Goal: Information Seeking & Learning: Learn about a topic

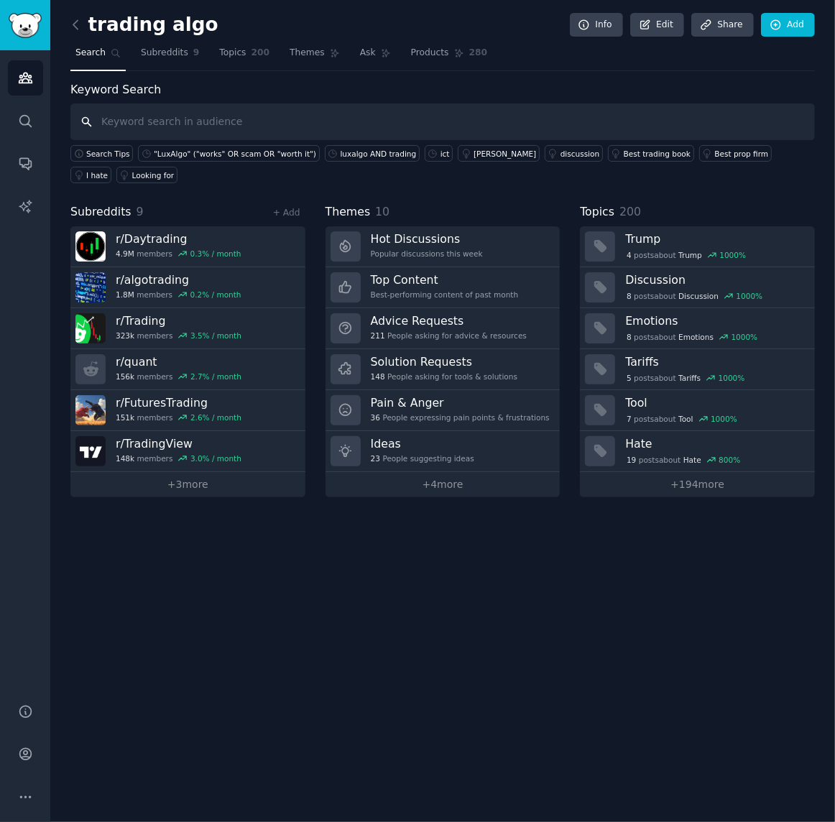
click at [252, 123] on input "text" at bounding box center [442, 121] width 745 height 37
type input "t"
click at [97, 151] on span "Search Tips" at bounding box center [108, 154] width 44 height 10
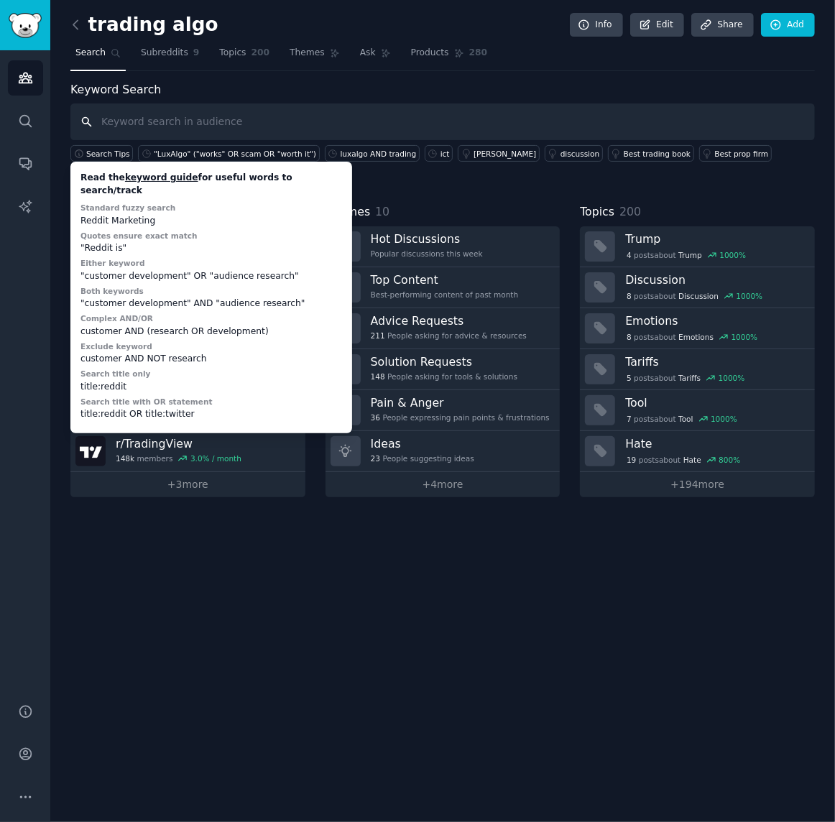
click at [115, 130] on input "text" at bounding box center [442, 121] width 745 height 37
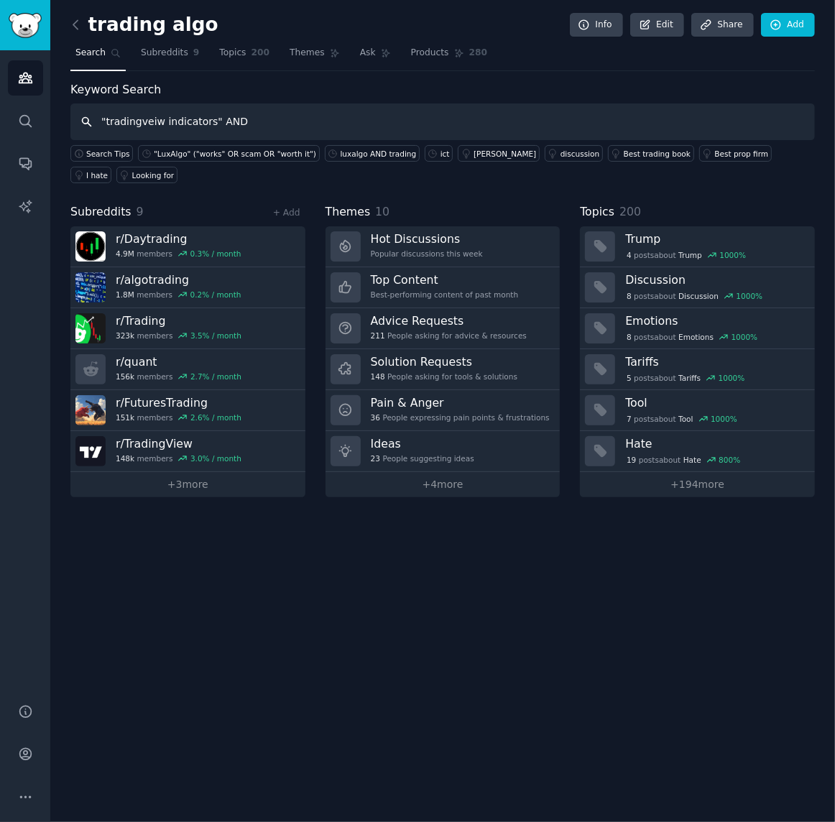
click at [148, 124] on input ""tradingveiw indicators" AND" at bounding box center [442, 121] width 745 height 37
click at [244, 119] on input ""tradingview indicators" AND" at bounding box center [442, 121] width 745 height 37
click at [151, 121] on input ""tradingview indicators" AND" at bounding box center [442, 121] width 745 height 37
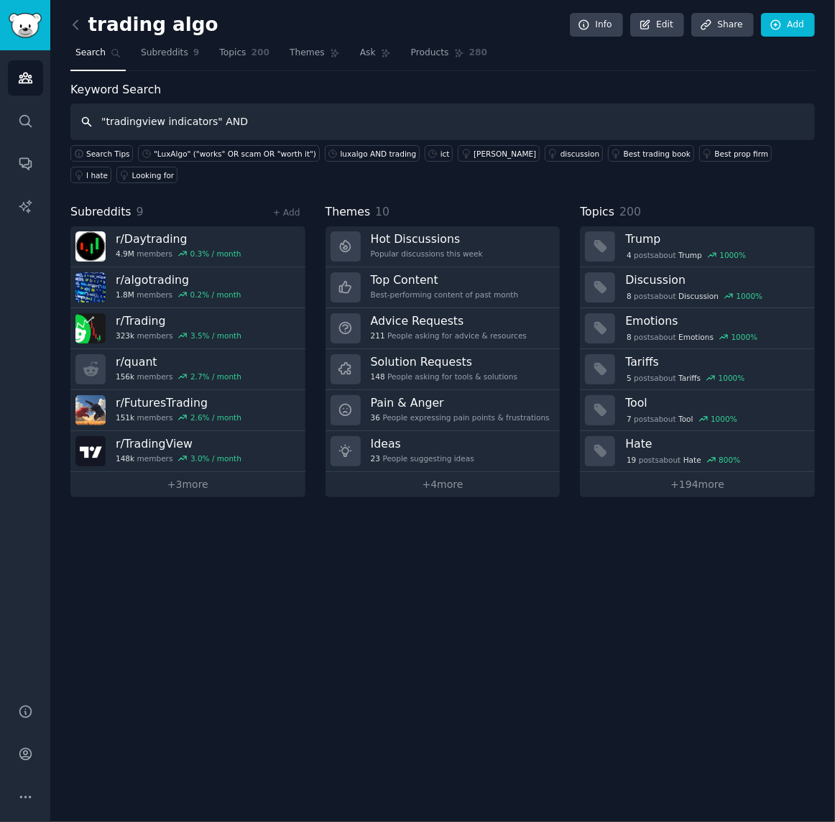
click at [160, 121] on input ""tradingview indicators" AND" at bounding box center [442, 121] width 745 height 37
click at [159, 121] on input ""tradingview indicators" AND" at bounding box center [442, 121] width 745 height 37
drag, startPoint x: 159, startPoint y: 121, endPoint x: 80, endPoint y: 121, distance: 78.3
click at [80, 121] on input ""tradingview indicators" AND" at bounding box center [442, 121] width 745 height 37
click at [261, 116] on input ""indicators" AND" at bounding box center [442, 121] width 745 height 37
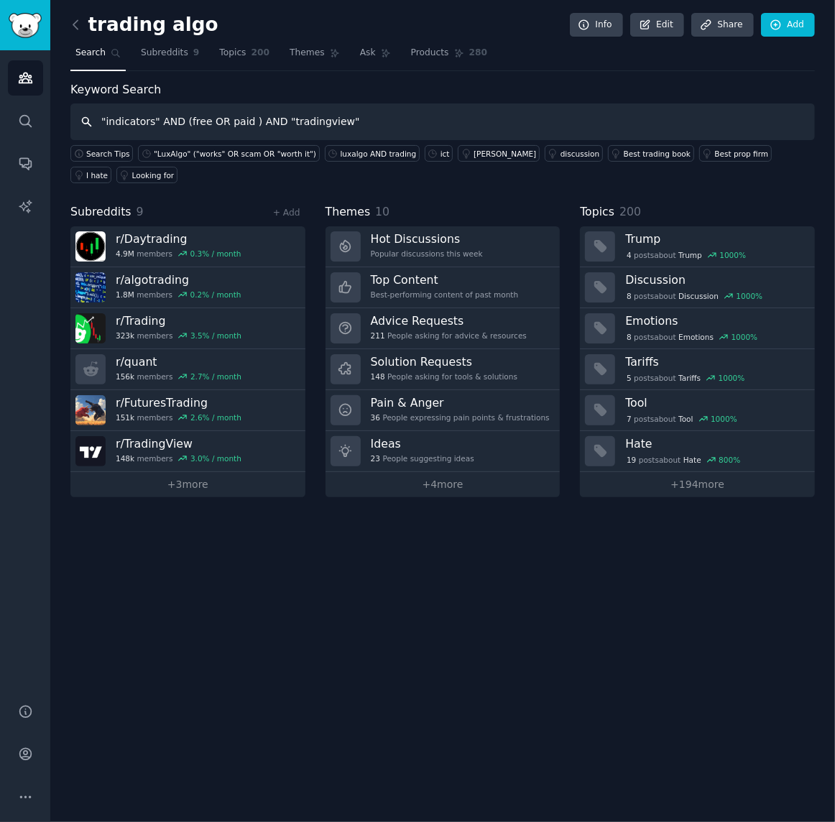
click at [367, 119] on input ""indicators" AND (free OR paid ) AND "tradingview"" at bounding box center [442, 121] width 745 height 37
click at [187, 118] on input ""indicators" AND (free OR paid ) AND "tradingview"" at bounding box center [442, 121] width 745 height 37
type input ""indicators" AND ("free" OR "paid" ) AND "tradingview""
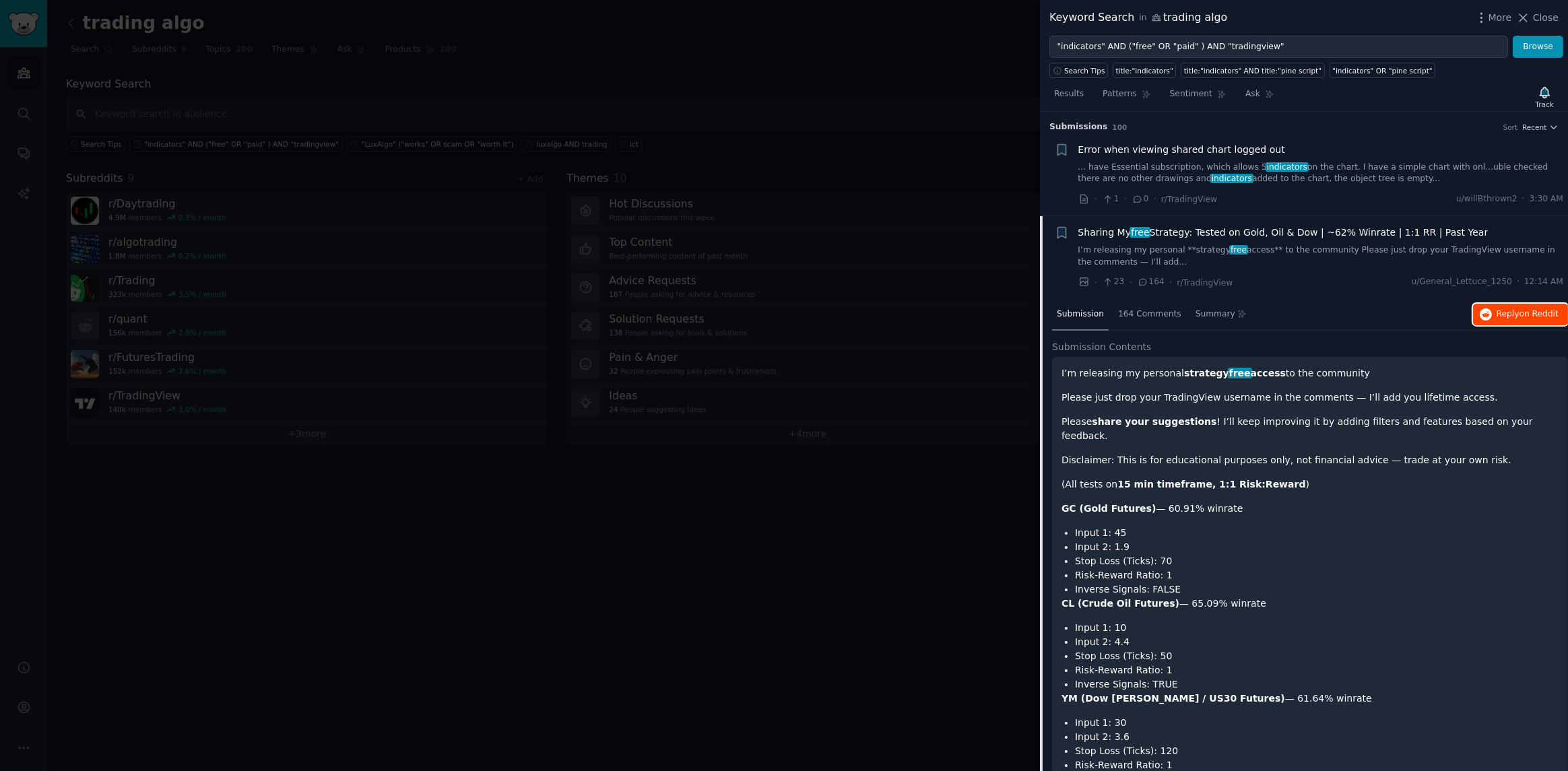
click at [782, 312] on span "Reply on Reddit" at bounding box center [1528, 314] width 62 height 12
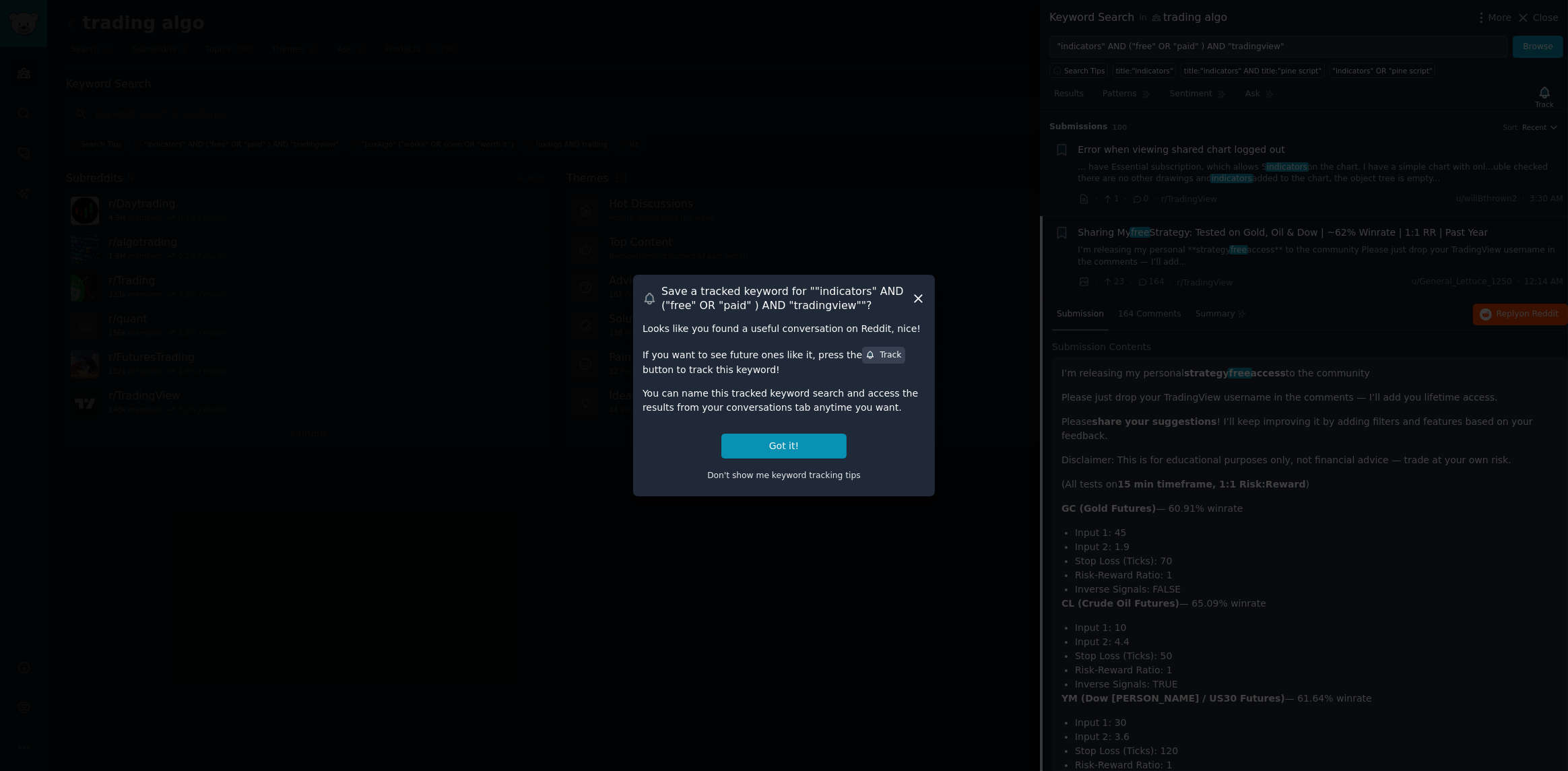
click at [782, 303] on icon at bounding box center [918, 298] width 14 height 14
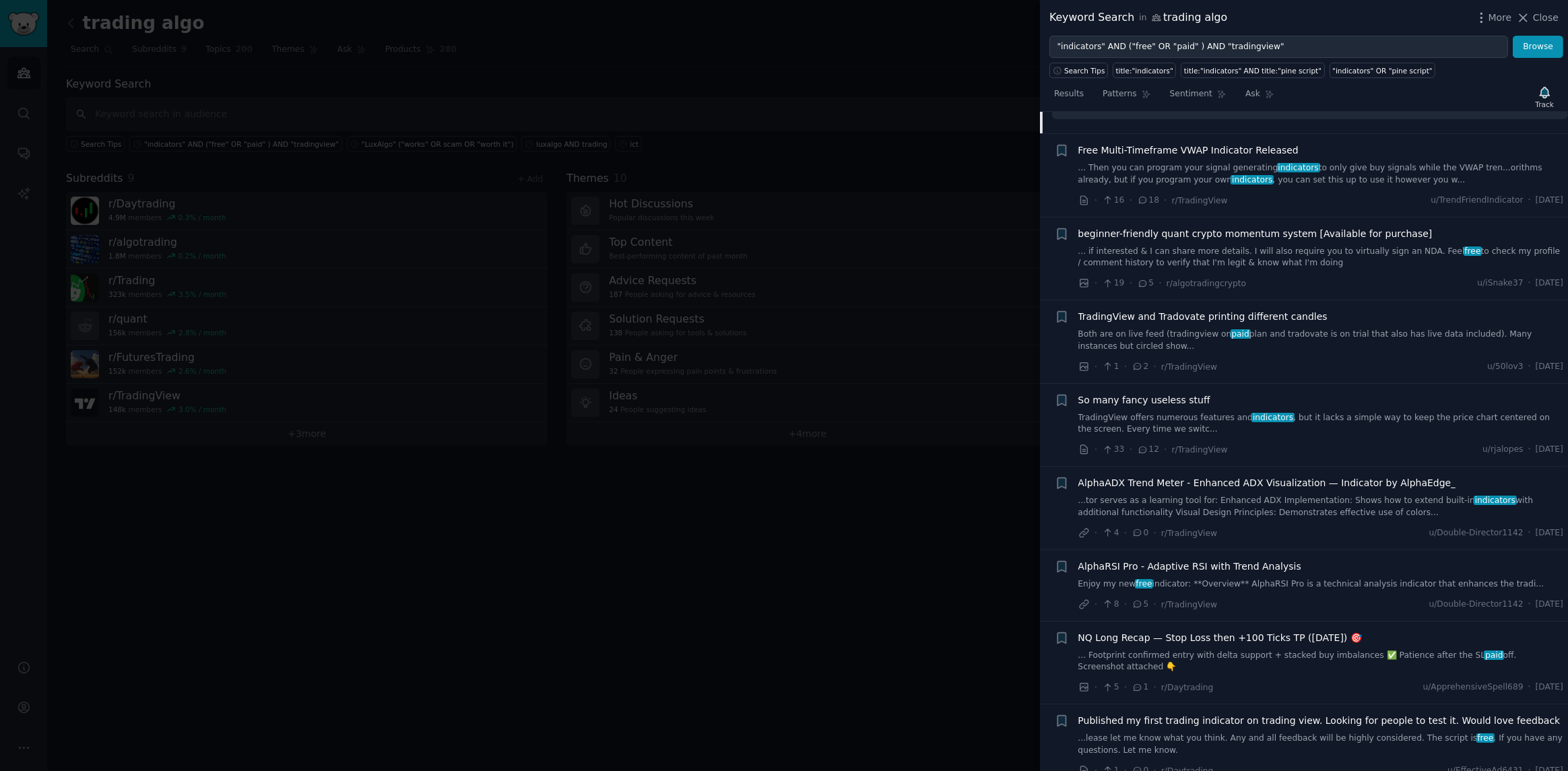
scroll to position [1077, 0]
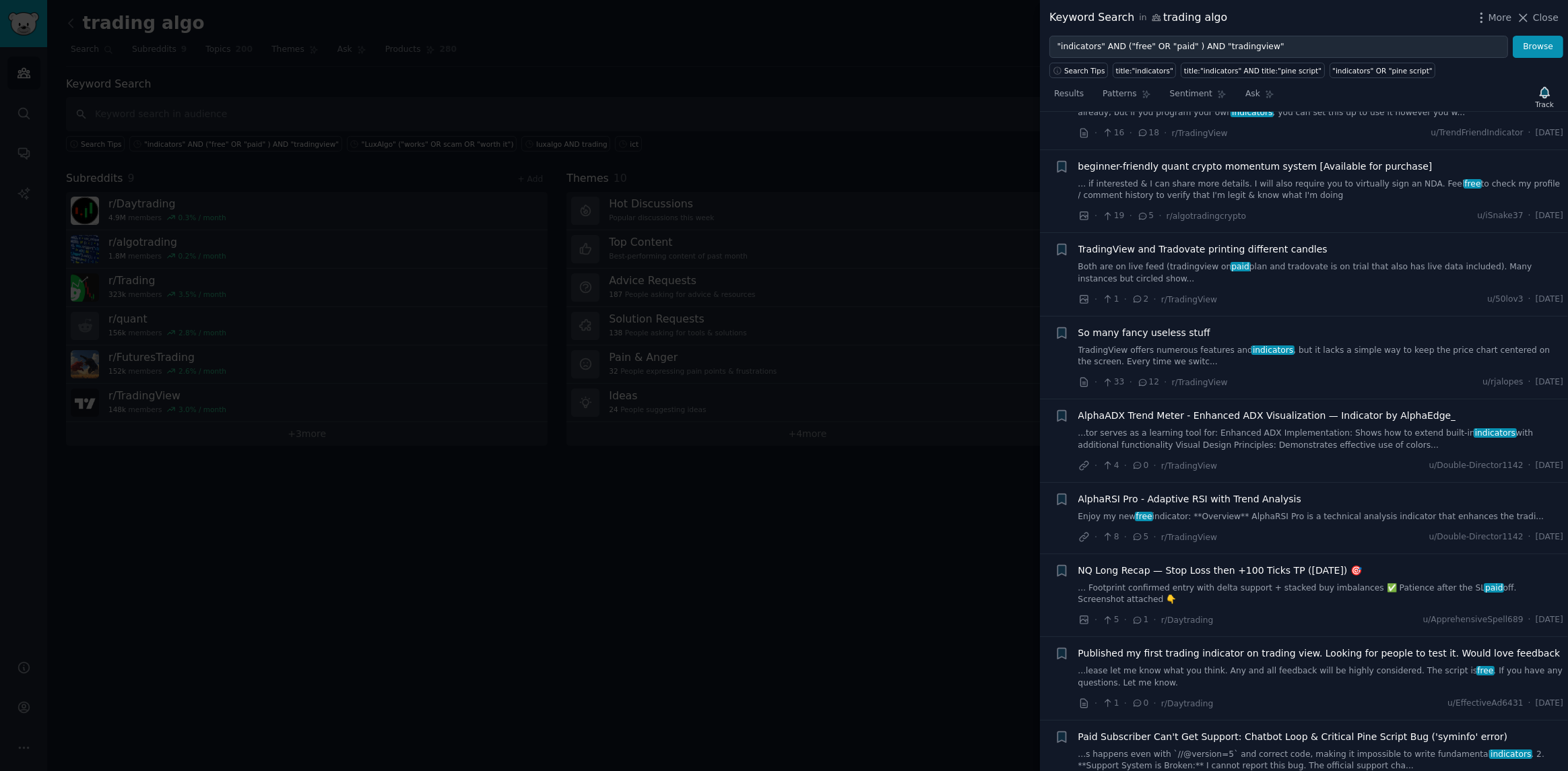
click at [782, 646] on div "Published my first trading indicator on trading view. Looking for people to tes…" at bounding box center [1322, 667] width 485 height 42
click at [782, 665] on link "...lease let me know what you think. Any and all feedback will be highly consid…" at bounding box center [1322, 676] width 485 height 23
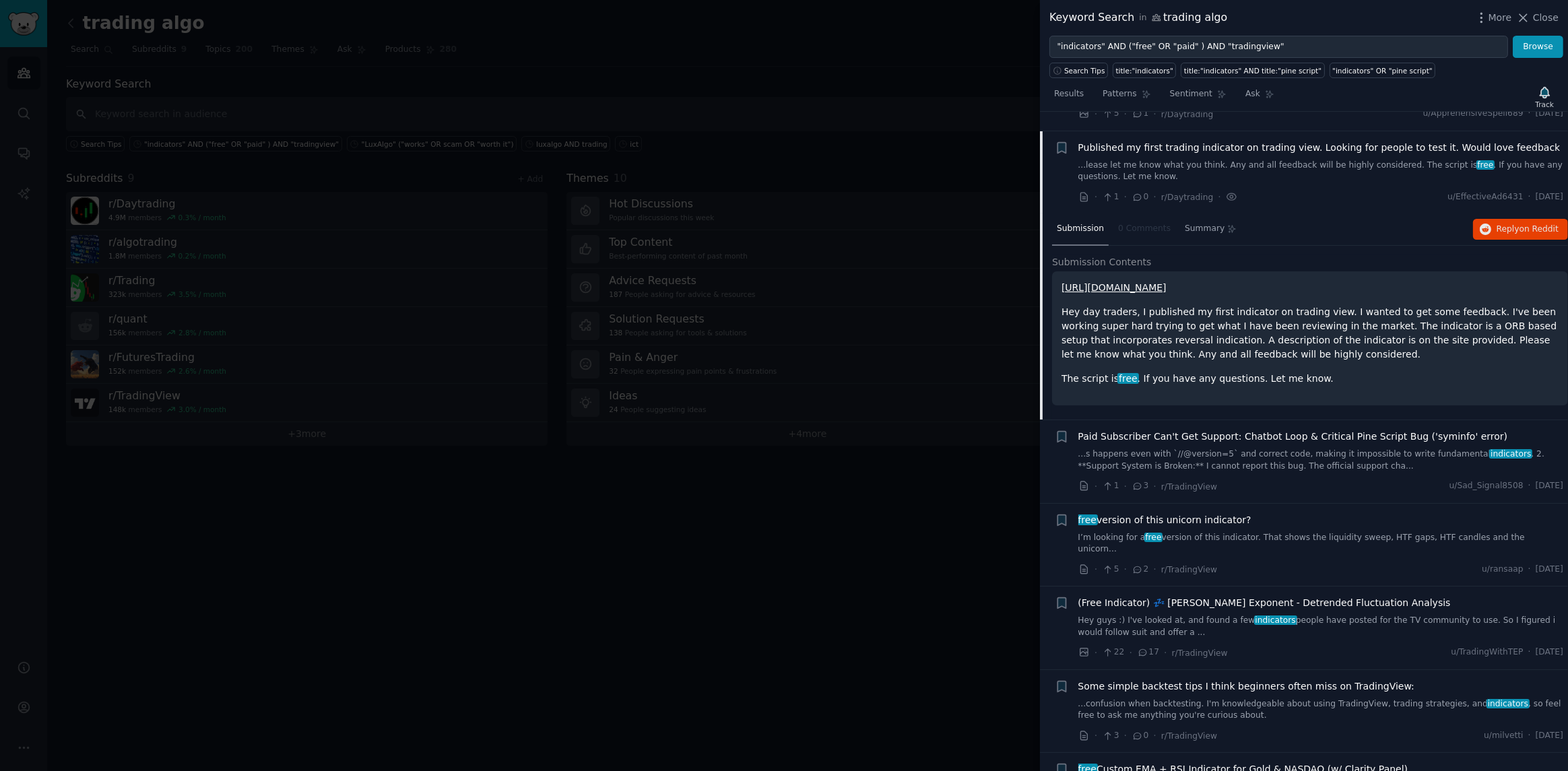
scroll to position [746, 0]
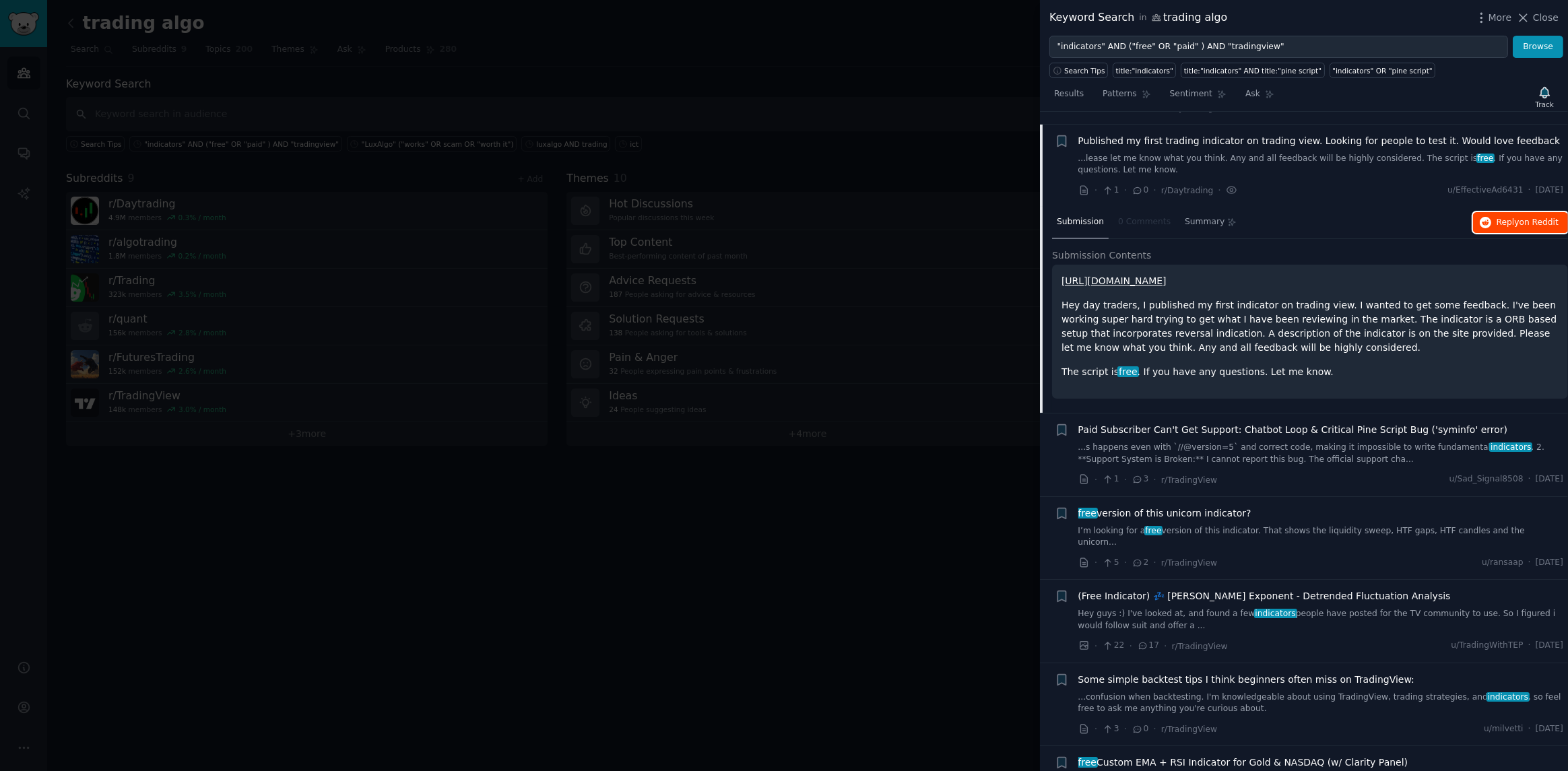
click at [782, 216] on span "Reply on Reddit" at bounding box center [1528, 222] width 62 height 12
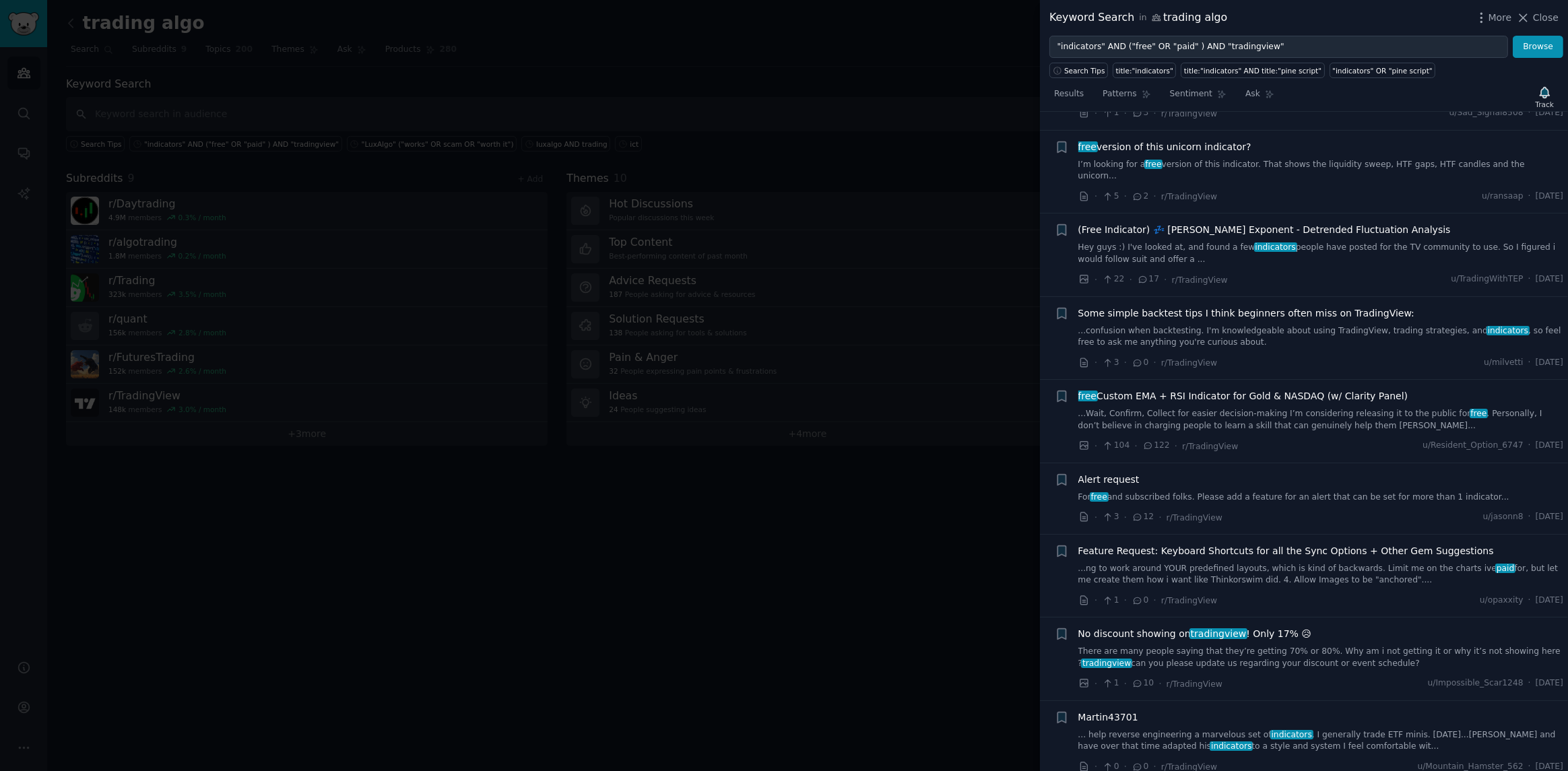
scroll to position [1149, 0]
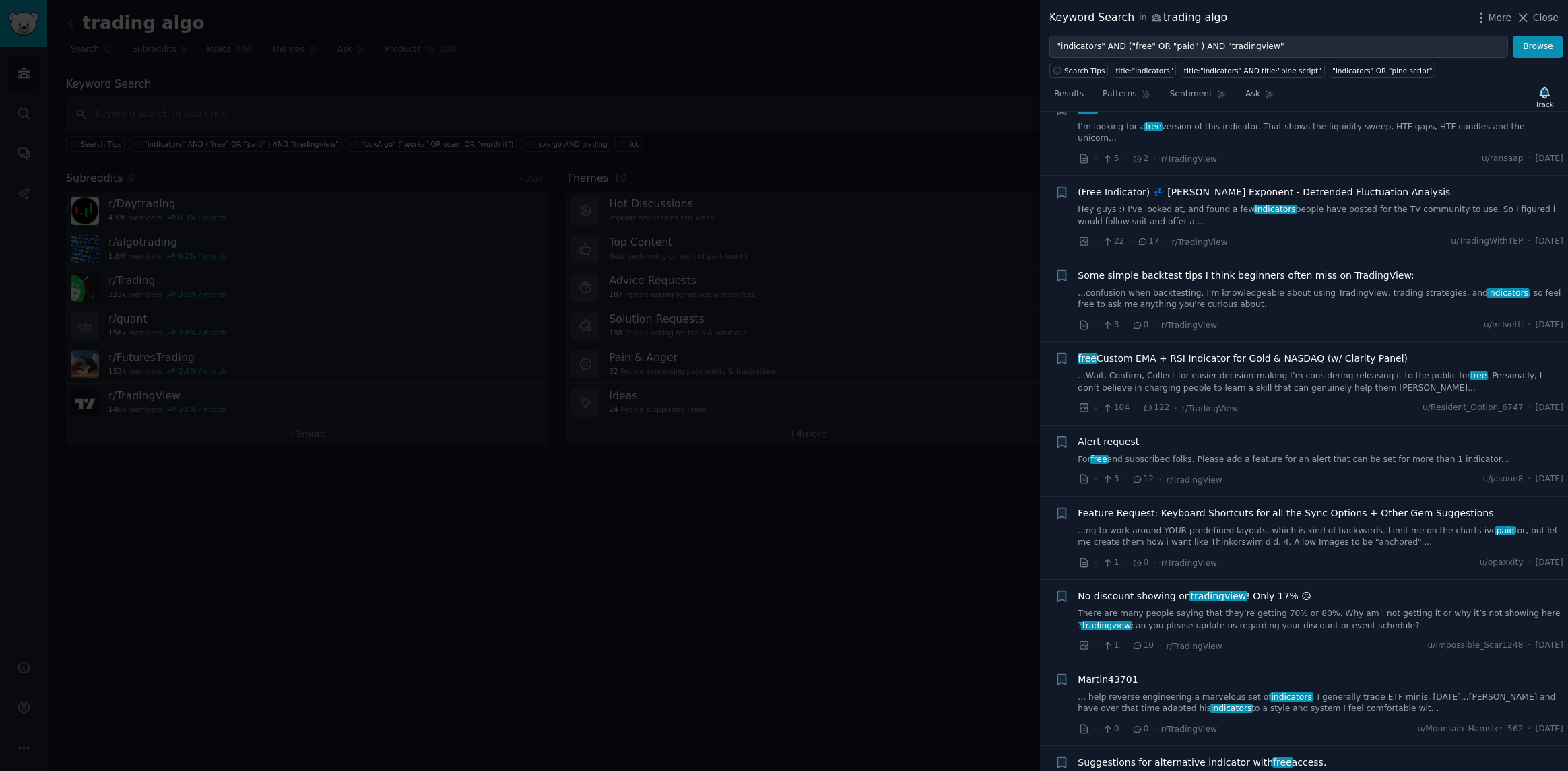
click at [782, 453] on link "For free and subscribed folks. Please add a feature for an alert that can be se…" at bounding box center [1322, 459] width 485 height 12
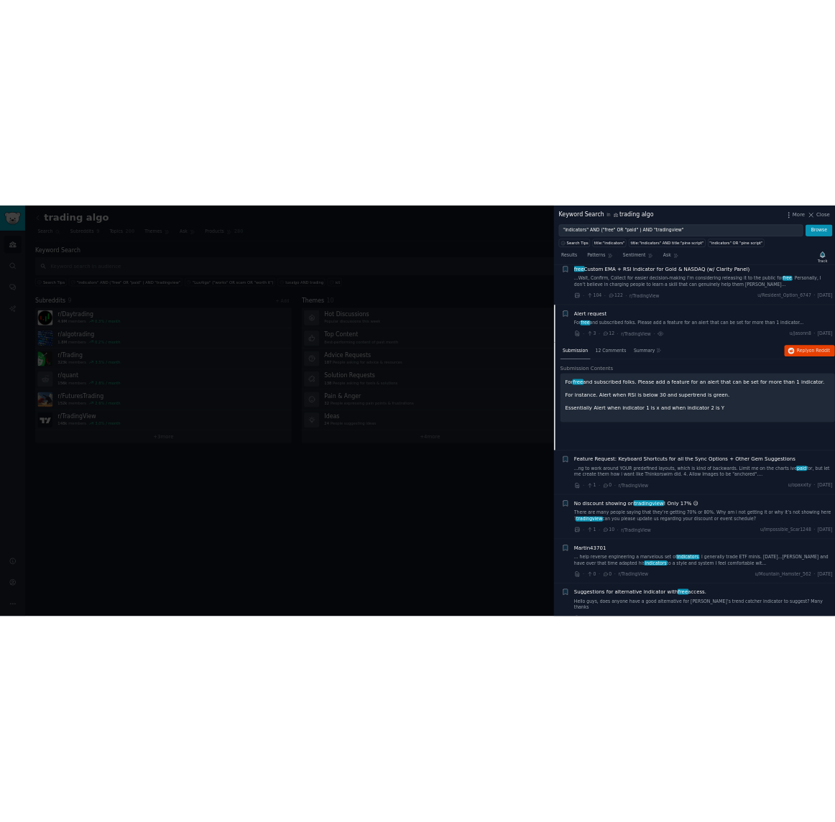
scroll to position [1243, 0]
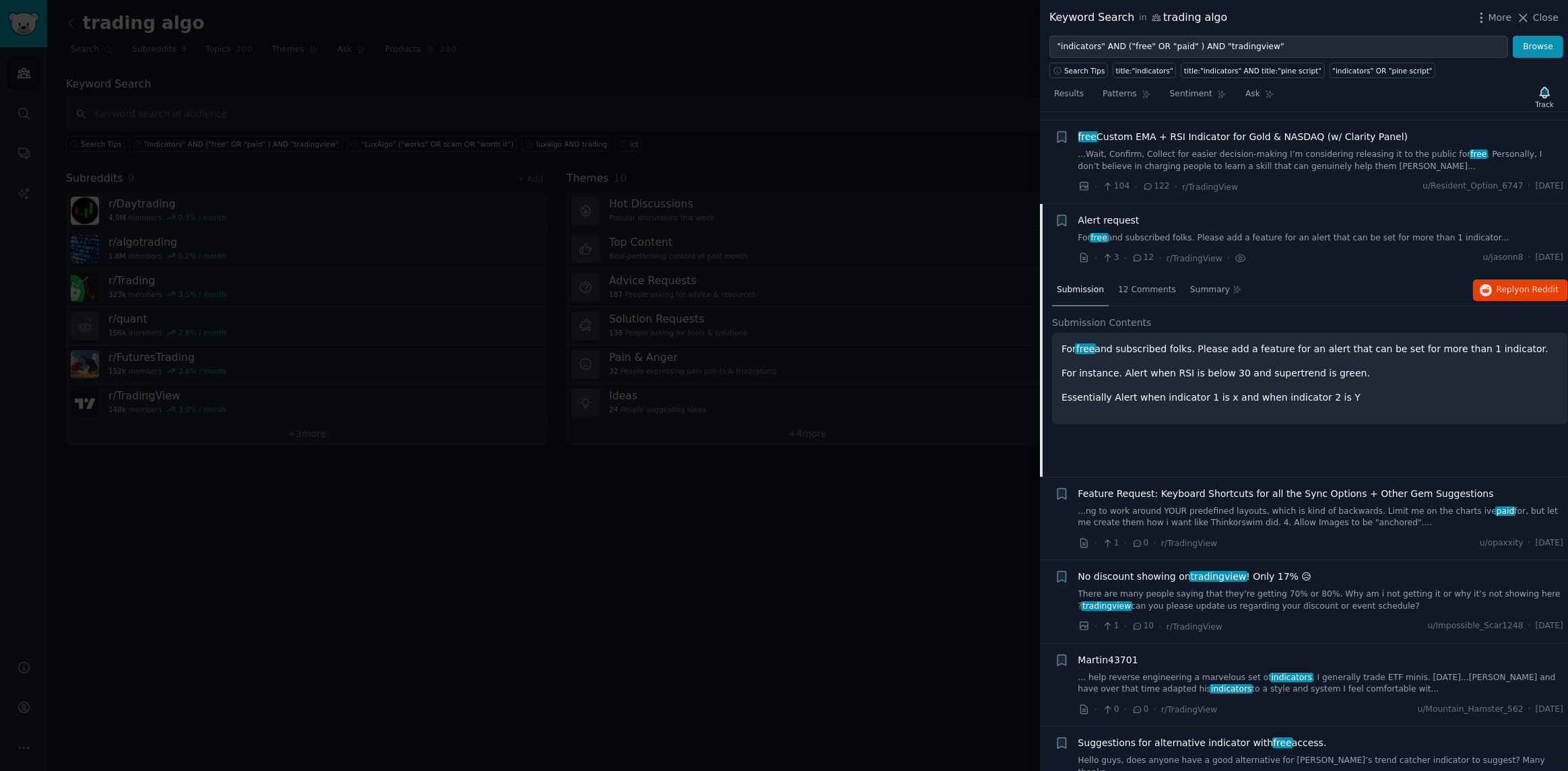
click at [574, 558] on div at bounding box center [784, 385] width 1568 height 771
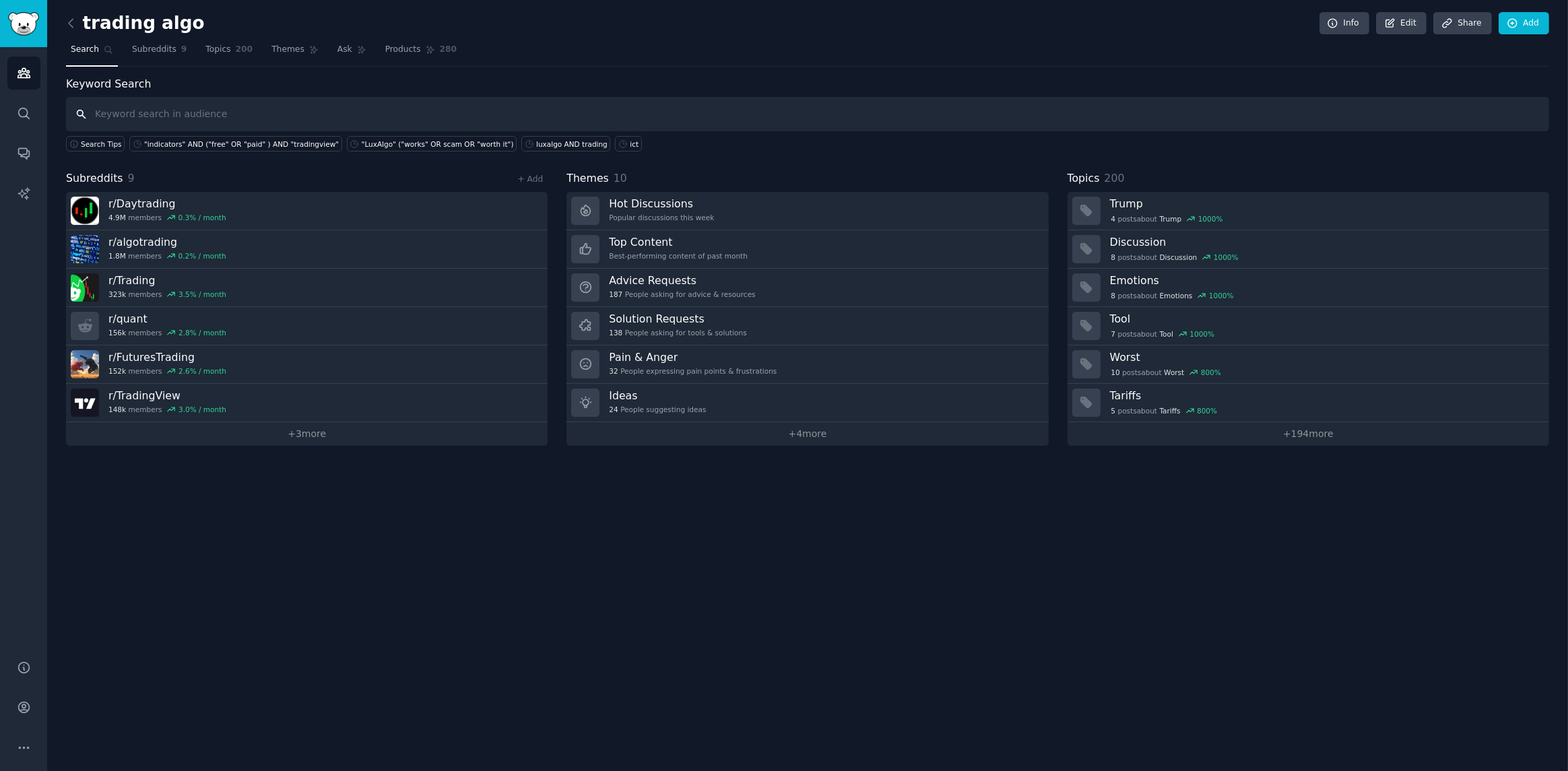
click at [258, 109] on input "text" at bounding box center [807, 113] width 1484 height 35
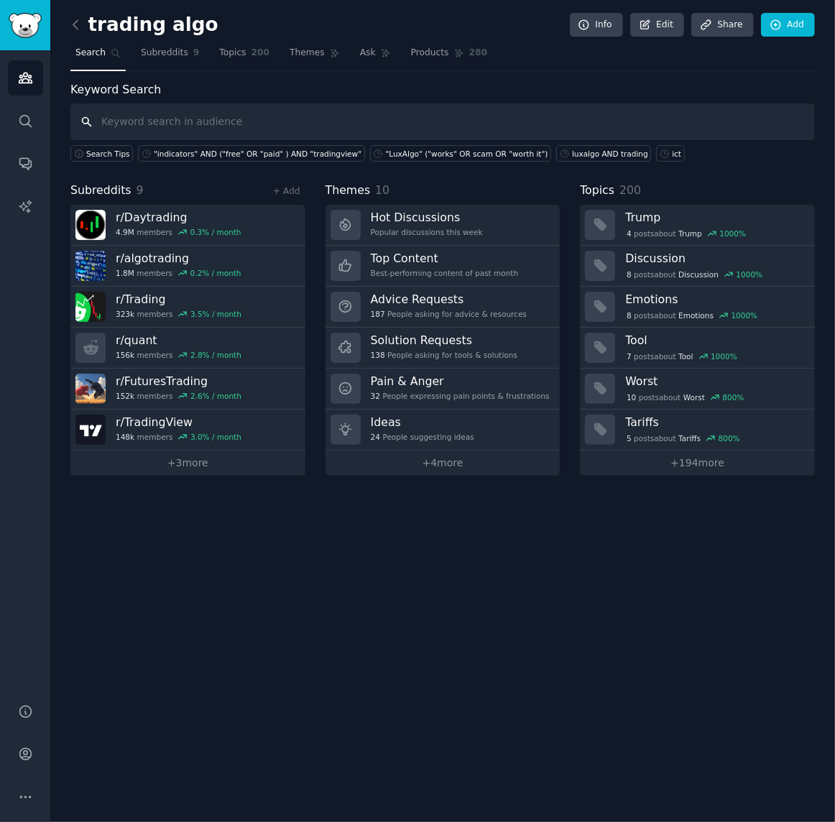
click at [275, 116] on input "text" at bounding box center [442, 121] width 745 height 37
click at [310, 128] on input "text" at bounding box center [442, 121] width 745 height 37
click at [400, 133] on input ""tradingview" AND "indicator" AND ("scalp" or "SCALPING")" at bounding box center [442, 121] width 745 height 37
click at [350, 121] on input ""tradingview" AND "indicator" AND ("scalp" or "SCALPING")" at bounding box center [442, 121] width 745 height 37
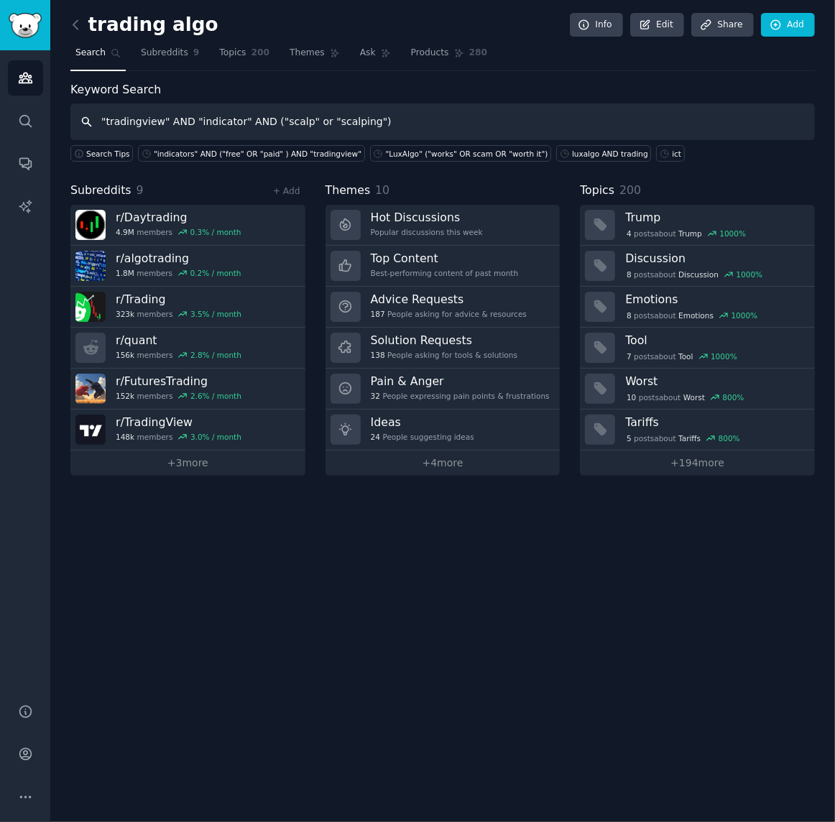
click at [393, 124] on input ""tradingview" AND "indicator" AND ("scalp" or "scalping")" at bounding box center [442, 121] width 745 height 37
type input ""tradingview" AND "indicator" AND ("scalp" or "scalping")"
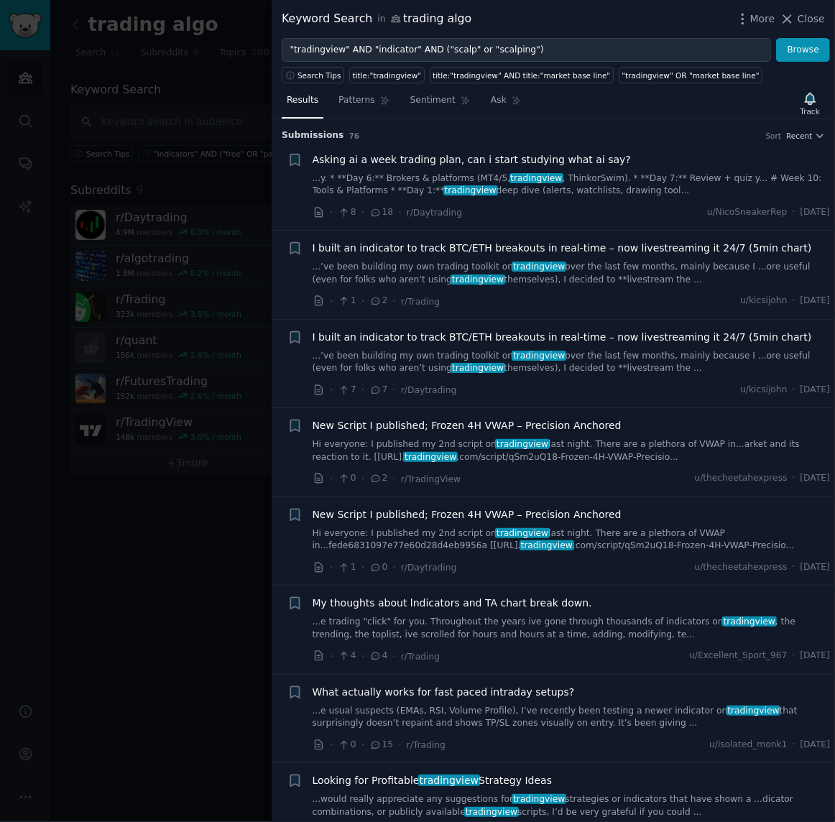
drag, startPoint x: 464, startPoint y: 244, endPoint x: 537, endPoint y: 209, distance: 81.3
click at [571, 211] on div "· 8 · 18 · r/Daytrading u/NicoSneakerRep · [DATE]" at bounding box center [572, 212] width 518 height 15
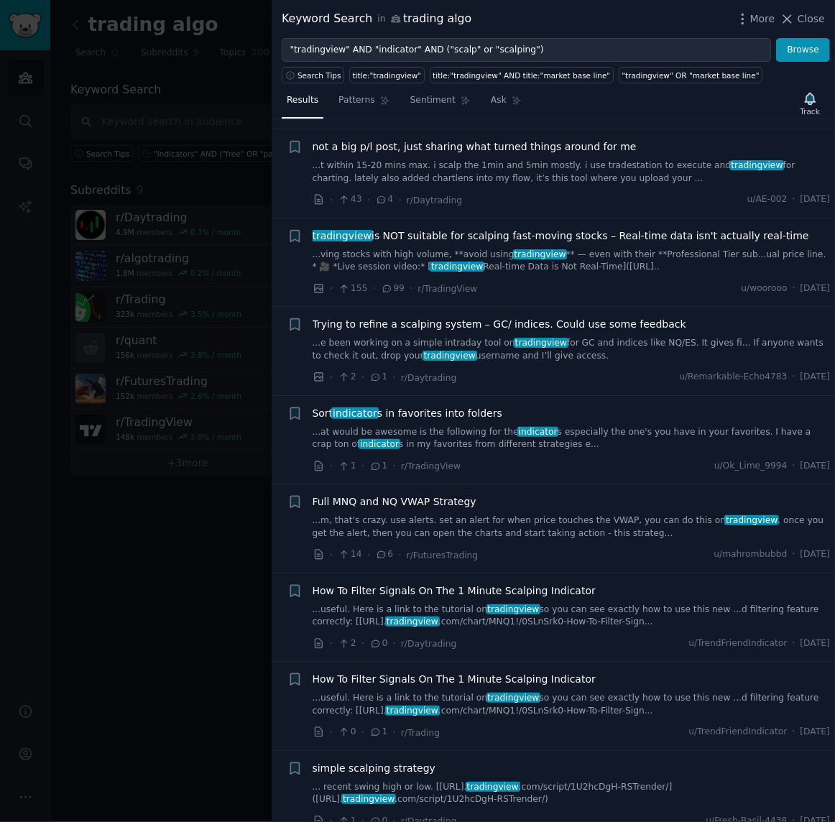
scroll to position [1725, 0]
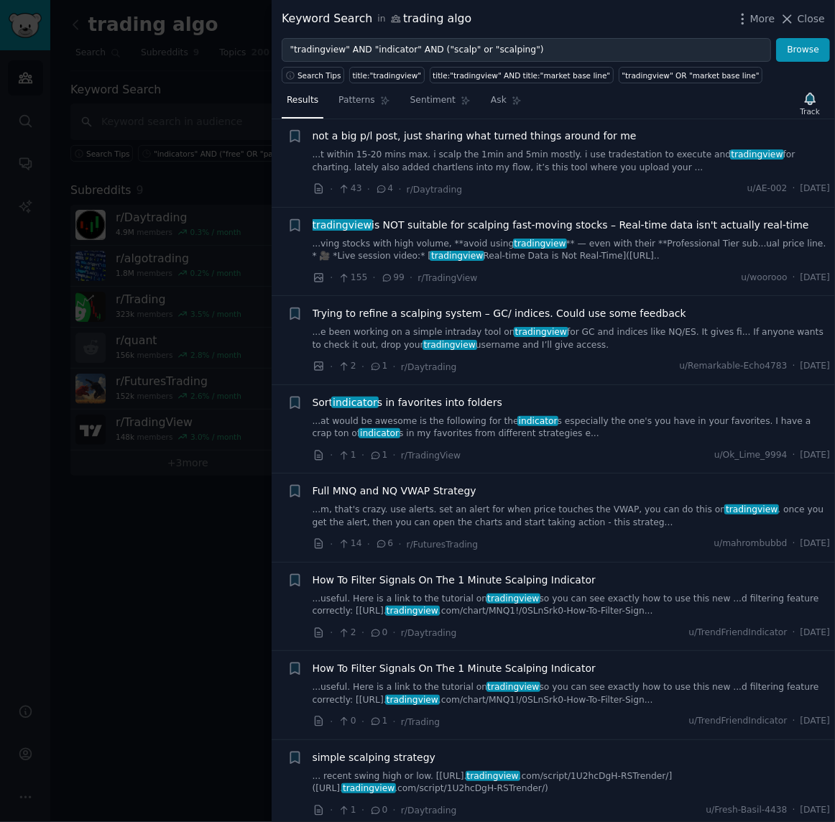
click at [525, 504] on link "...m, that's crazy. use alerts. set an alert for when price touches the VWAP, y…" at bounding box center [572, 516] width 518 height 25
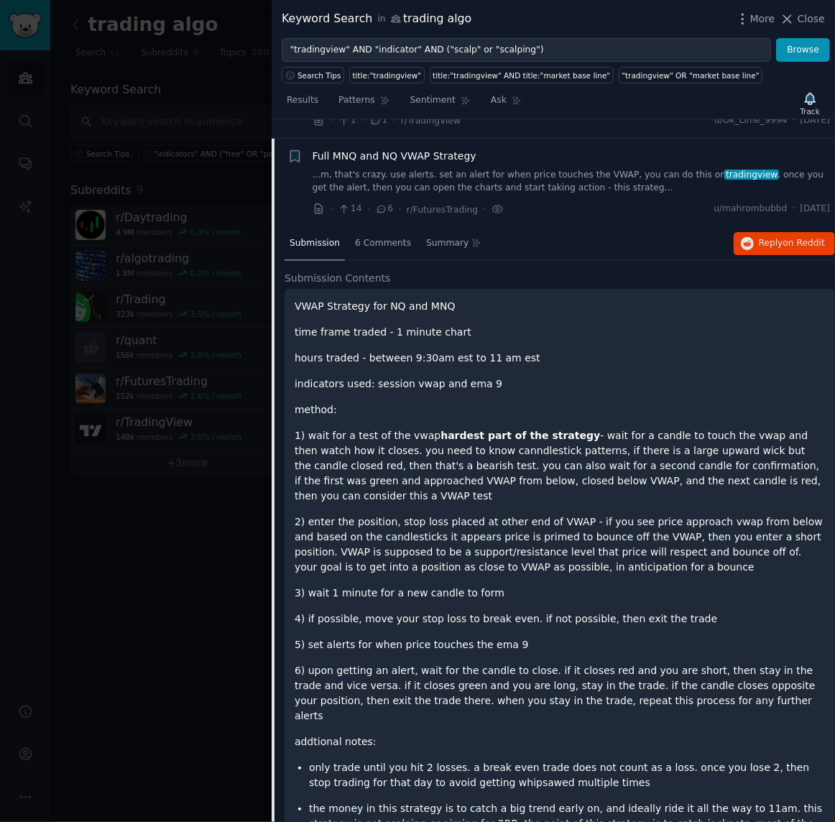
scroll to position [2065, 0]
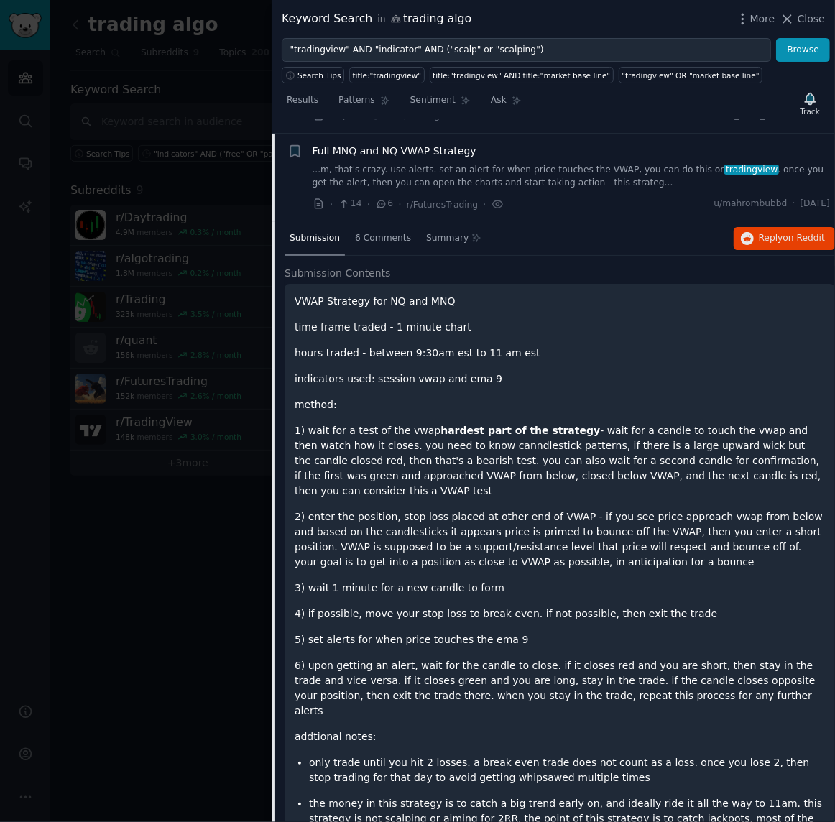
click at [624, 203] on li "+ Full MNQ and NQ VWAP Strategy ...m, that's crazy. use alerts. set an alert fo…" at bounding box center [553, 178] width 563 height 88
click at [624, 178] on div "Full MNQ and NQ VWAP Strategy ...m, that's crazy. use alerts. set an alert for …" at bounding box center [572, 178] width 518 height 68
click at [612, 146] on div "Full MNQ and NQ VWAP Strategy ...m, that's crazy. use alerts. set an alert for …" at bounding box center [572, 166] width 518 height 45
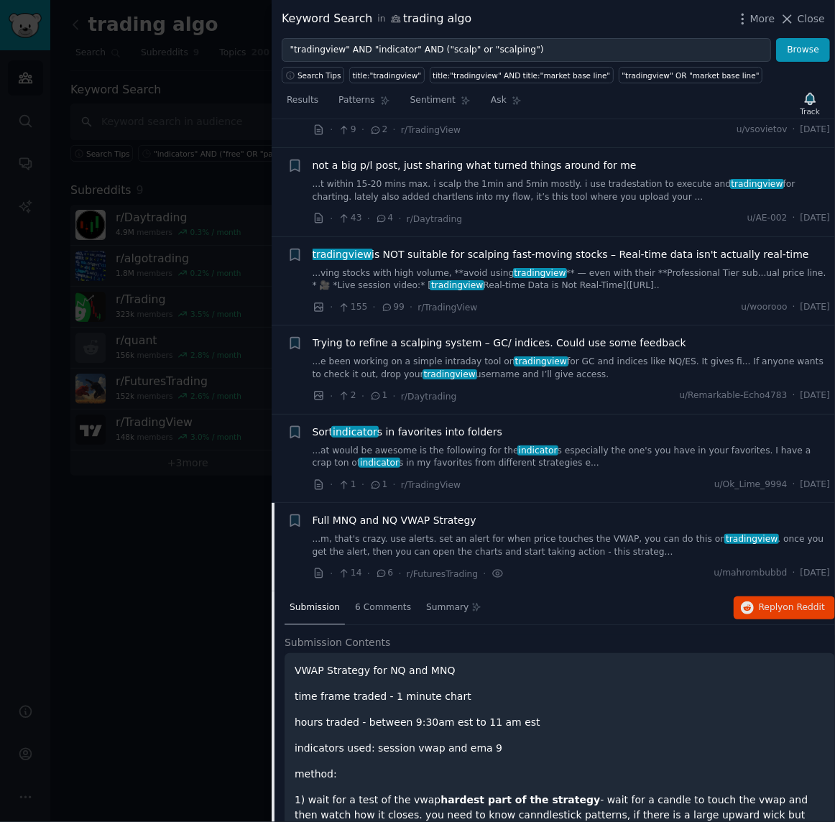
scroll to position [1634, 0]
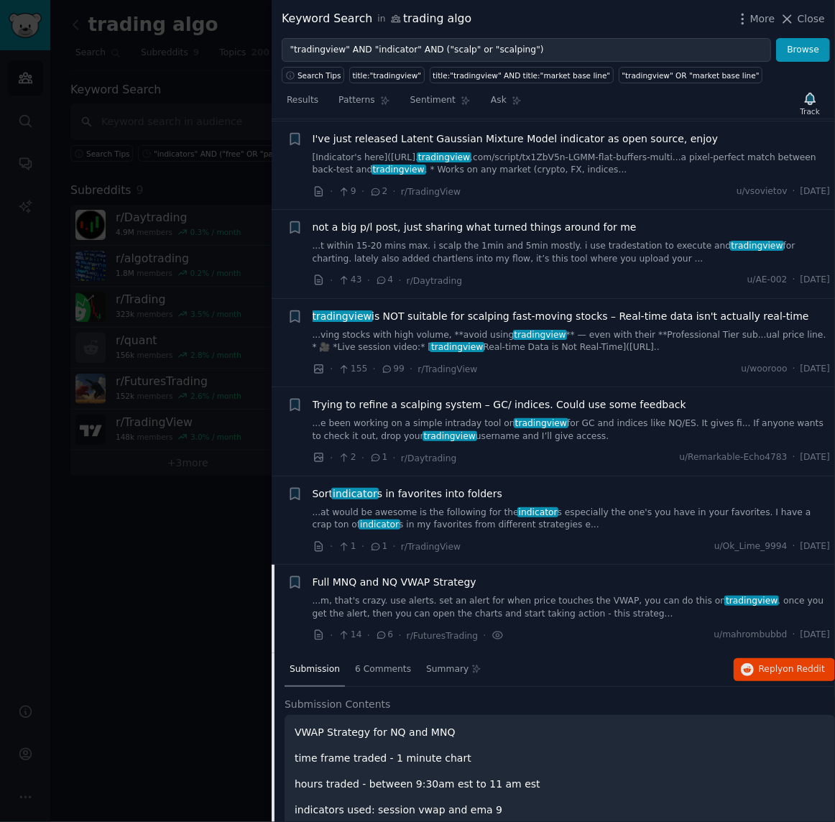
click at [423, 595] on link "...m, that's crazy. use alerts. set an alert for when price touches the VWAP, y…" at bounding box center [572, 607] width 518 height 25
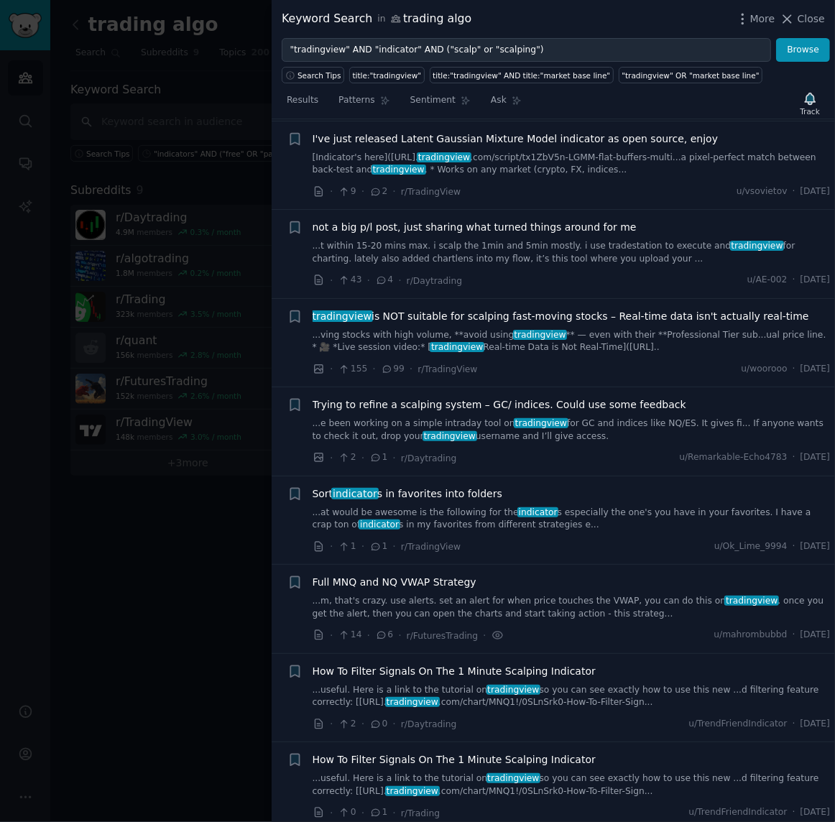
scroll to position [1634, 0]
click at [455, 329] on link "...ving stocks with high volume, **avoid using tradingview ** — even with their…" at bounding box center [572, 341] width 518 height 25
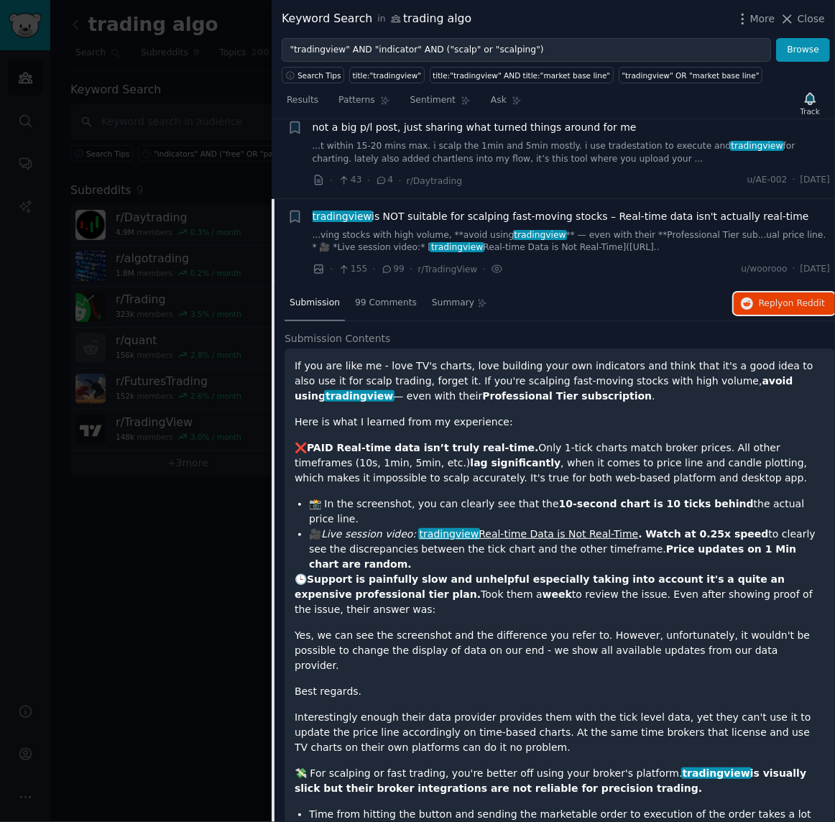
scroll to position [1726, 0]
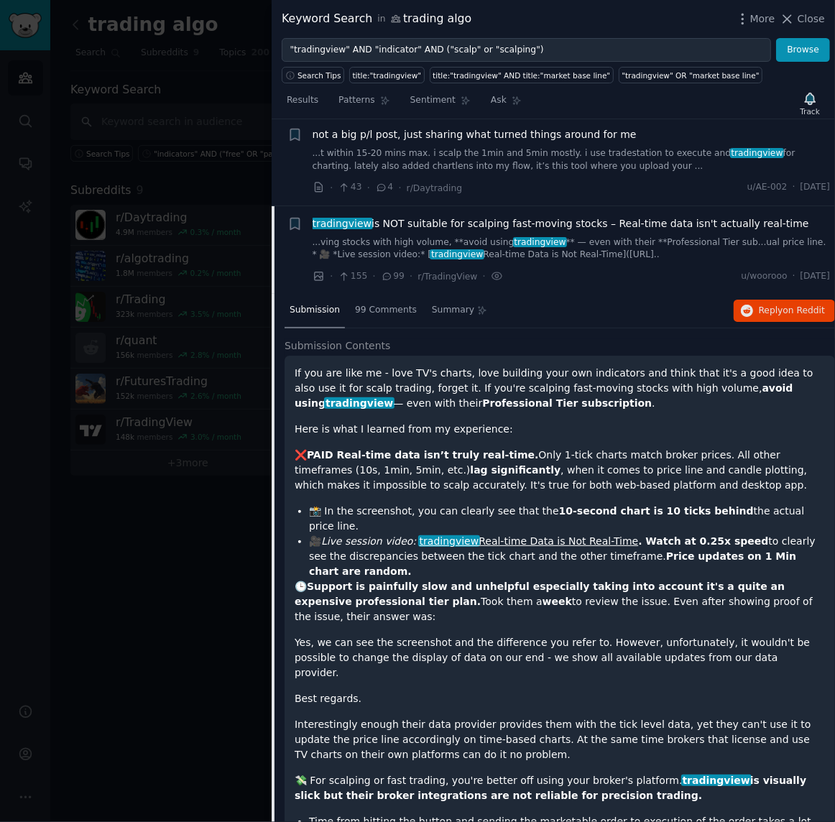
click at [571, 216] on span "tradingview is NOT suitable for scalping fast-moving stocks – Real-time data is…" at bounding box center [561, 223] width 497 height 15
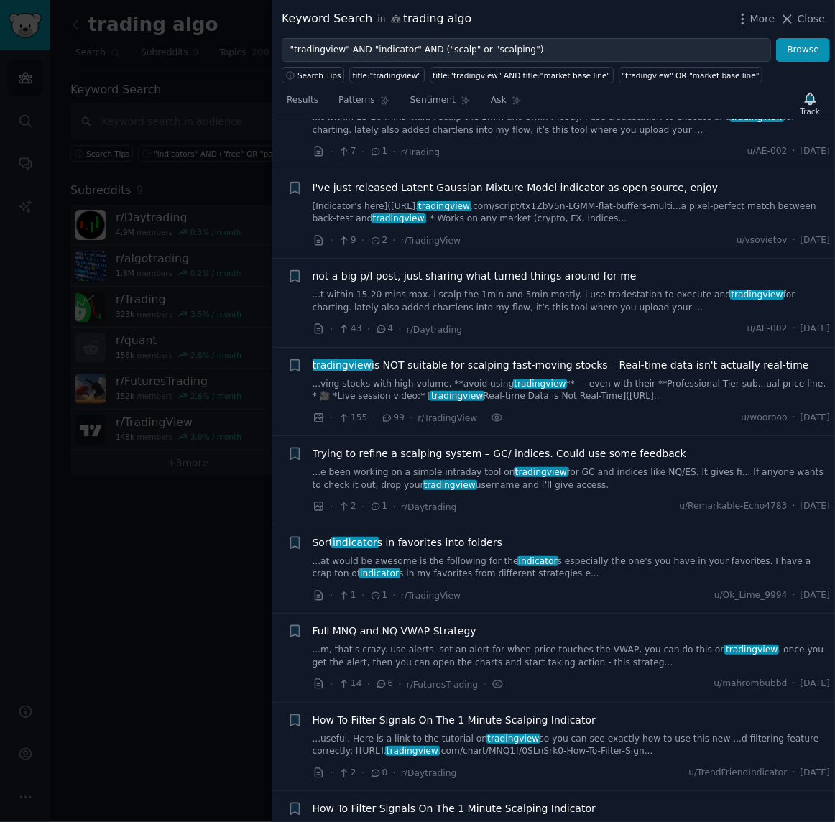
scroll to position [1583, 0]
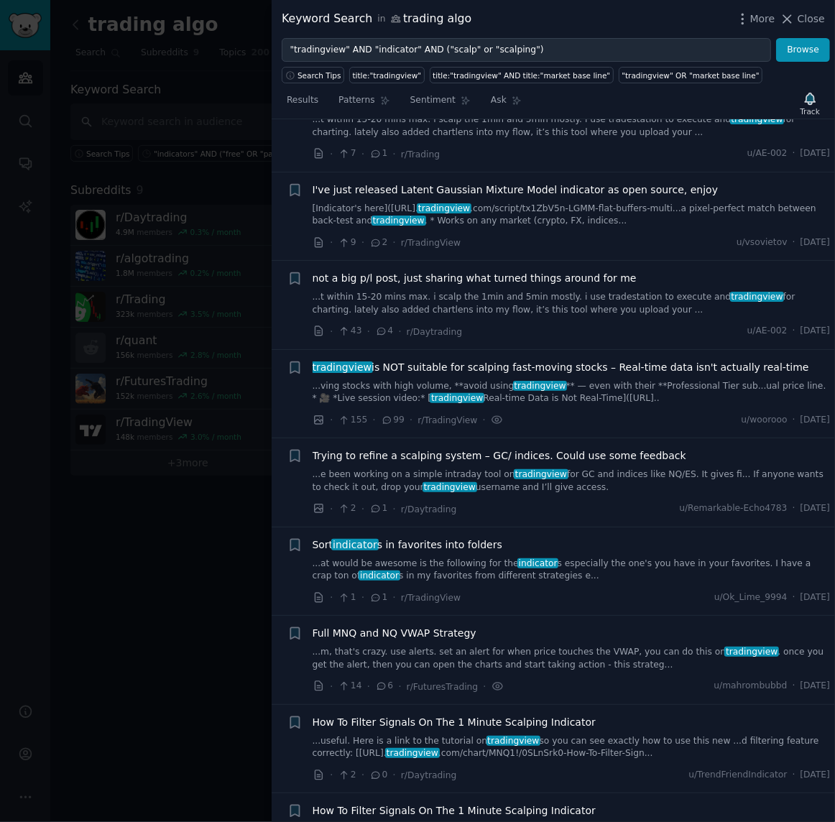
click at [492, 271] on span "not a big p/l post, just sharing what turned things around for me" at bounding box center [475, 278] width 324 height 15
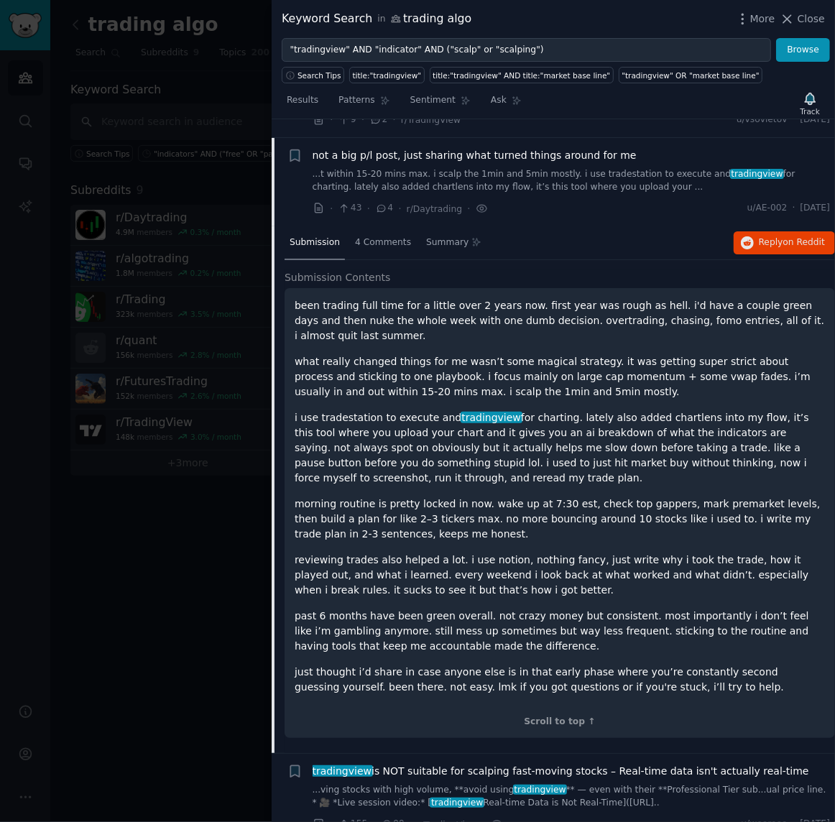
scroll to position [1710, 0]
